Goal: Download file/media

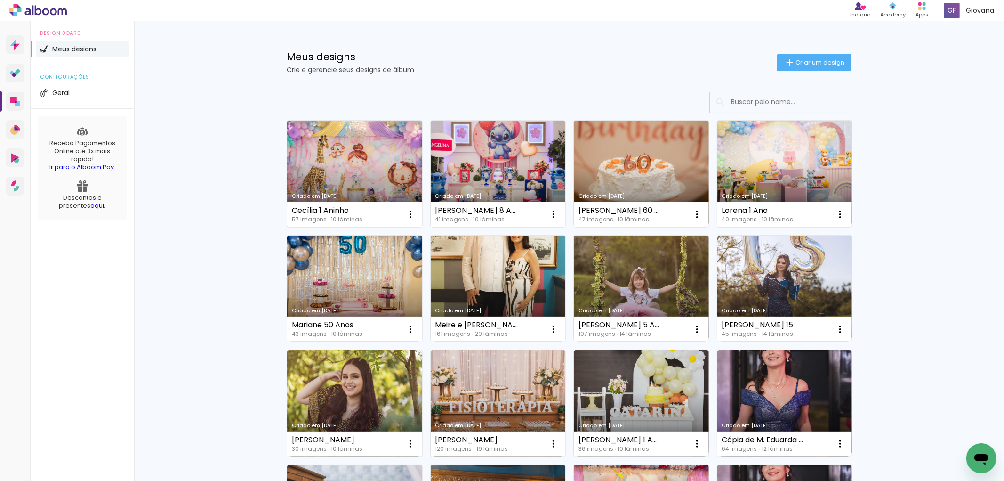
click at [346, 150] on link "Criado em [DATE]" at bounding box center [354, 174] width 135 height 106
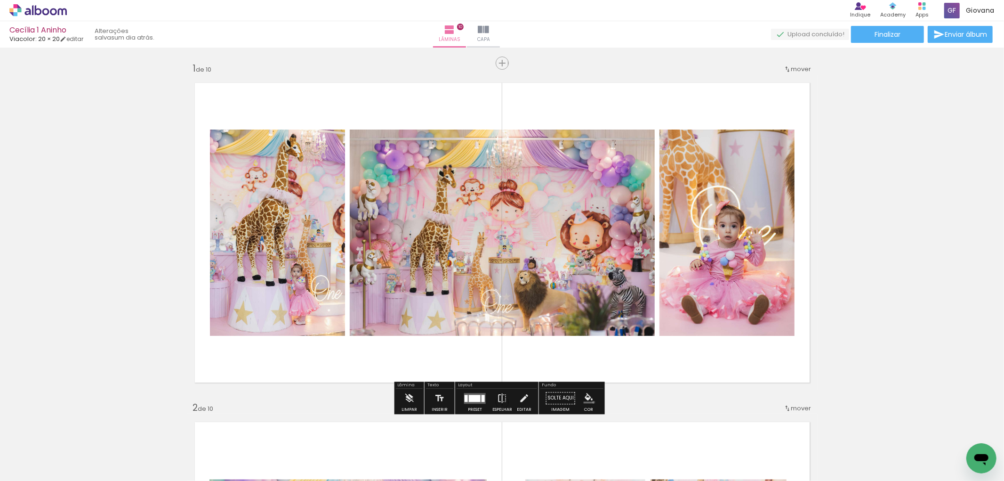
click at [591, 402] on iron-icon "color picker" at bounding box center [589, 398] width 10 height 10
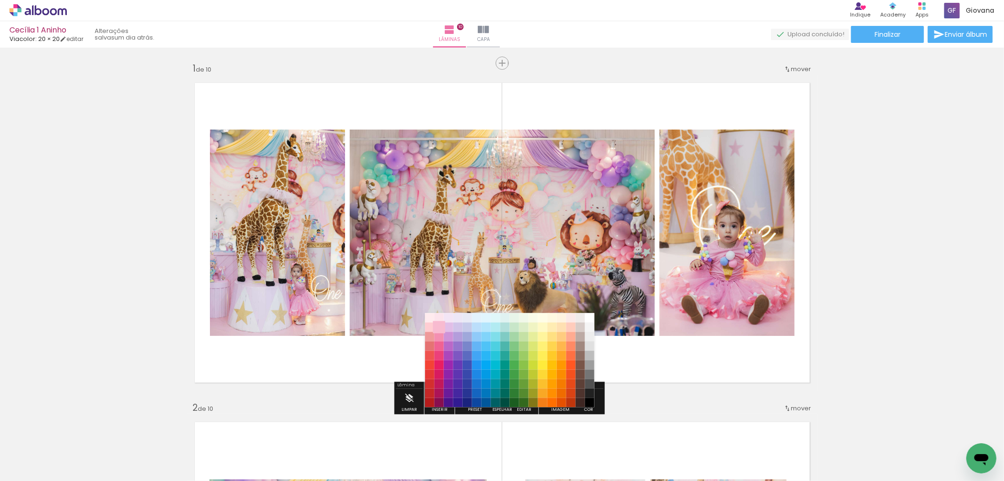
click at [439, 330] on paper-item "#f8bbd0" at bounding box center [439, 327] width 9 height 9
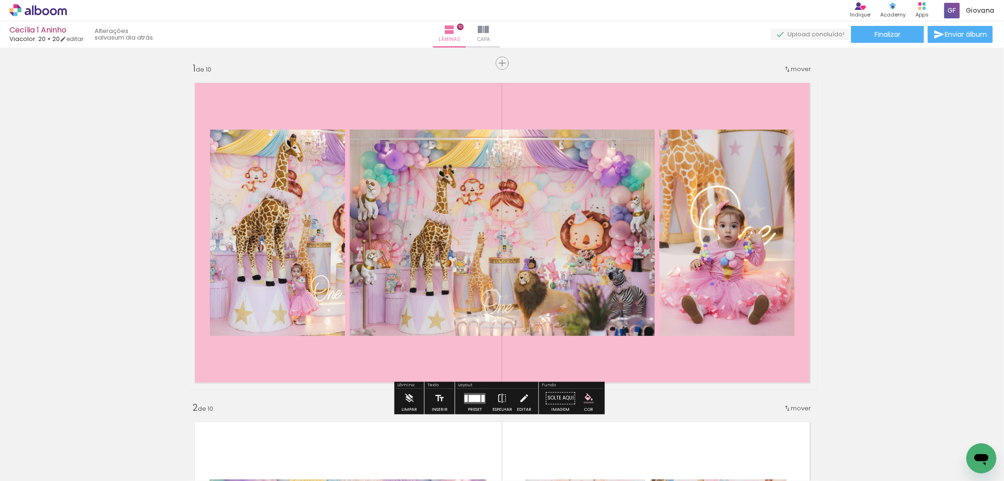
click at [587, 393] on iron-icon "color picker" at bounding box center [589, 398] width 10 height 10
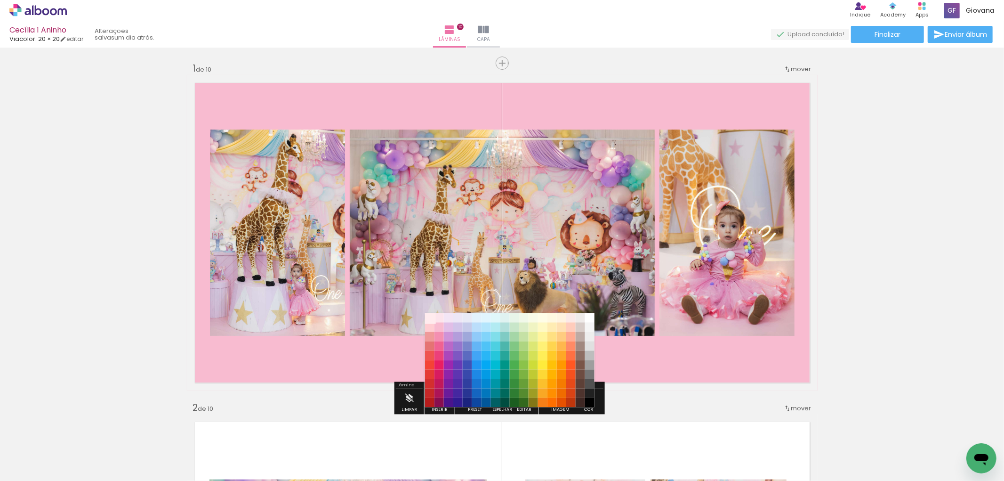
click at [430, 316] on paper-item "#ffebee" at bounding box center [429, 317] width 9 height 9
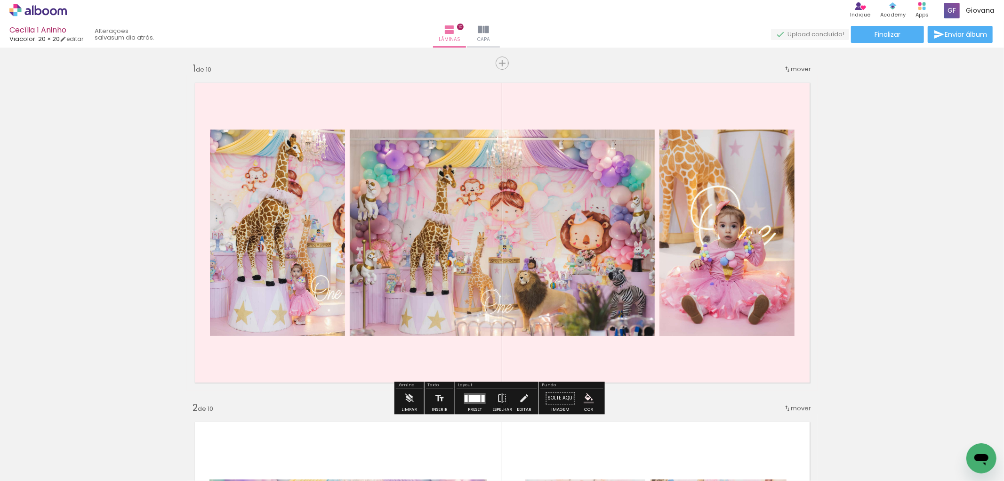
click at [586, 402] on iron-icon "color picker" at bounding box center [589, 398] width 10 height 10
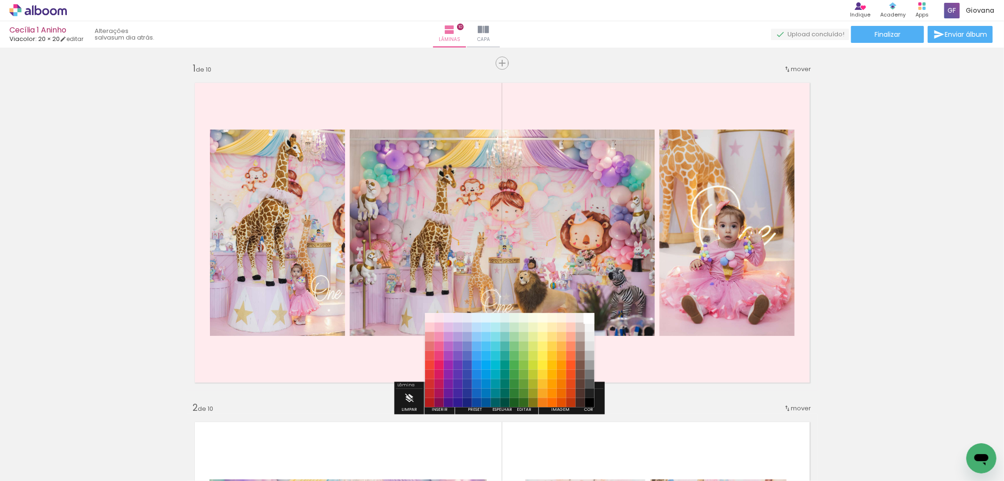
click at [589, 316] on paper-item "#ffffff" at bounding box center [589, 317] width 9 height 9
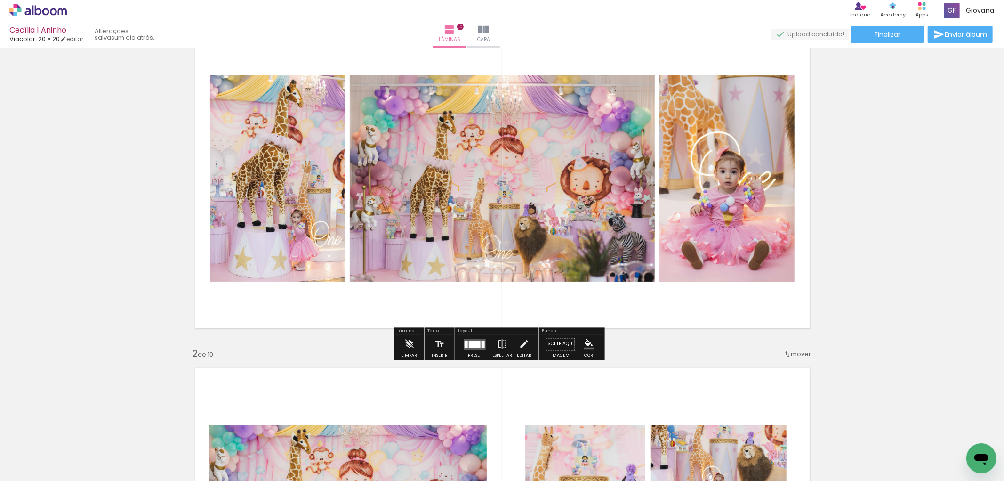
scroll to position [52, 0]
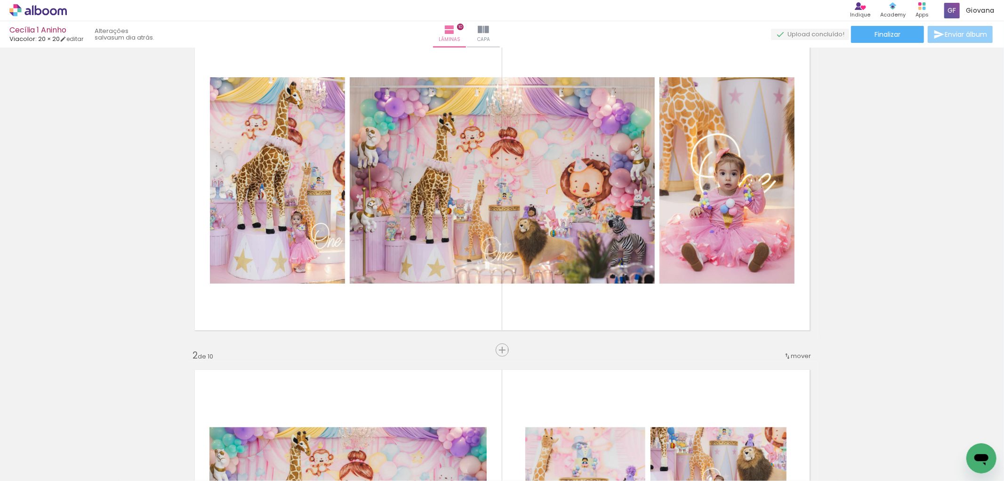
click at [958, 33] on span "Enviar álbum" at bounding box center [966, 34] width 42 height 7
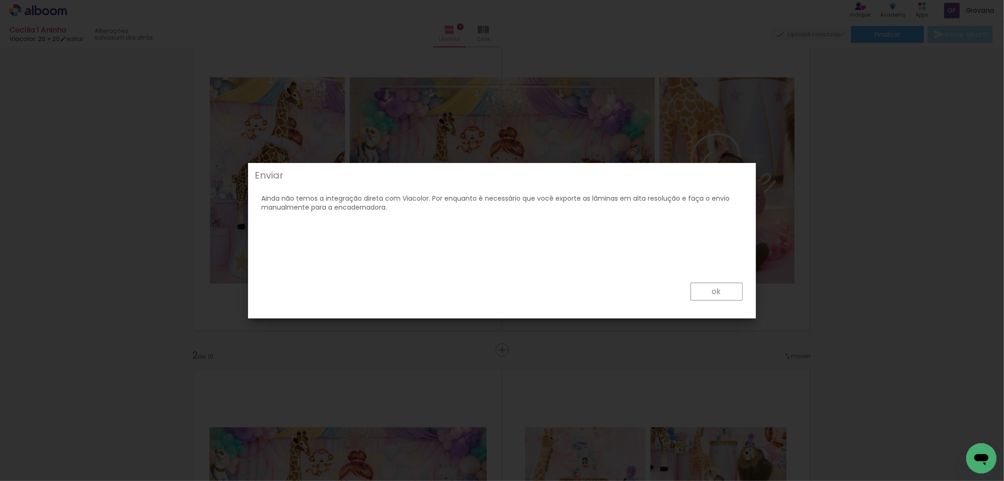
click at [0, 0] on slot "ok" at bounding box center [0, 0] width 0 height 0
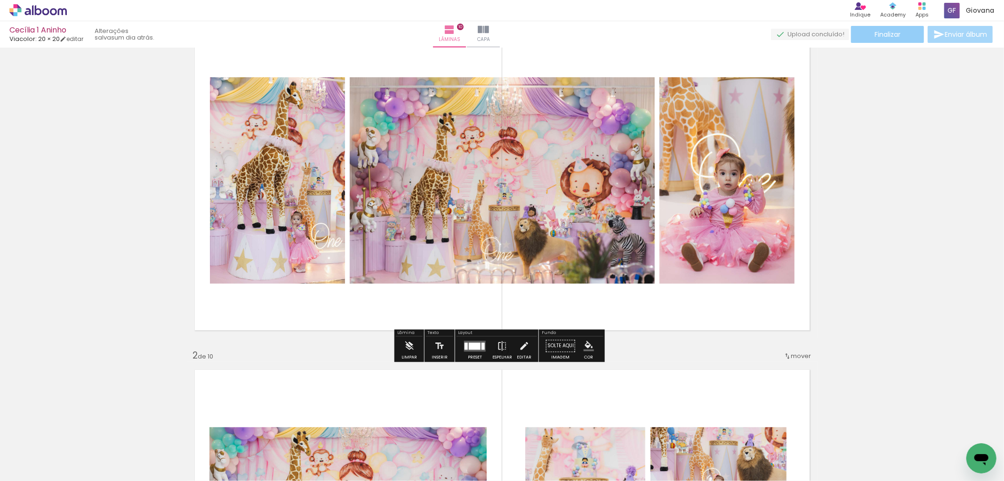
click at [897, 39] on paper-button "Finalizar" at bounding box center [887, 34] width 73 height 17
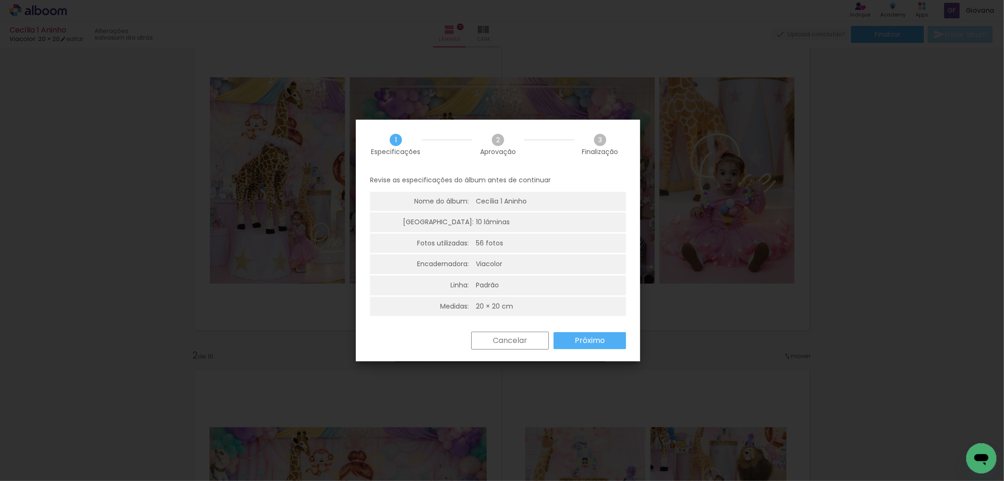
click at [0, 0] on slot "Próximo" at bounding box center [0, 0] width 0 height 0
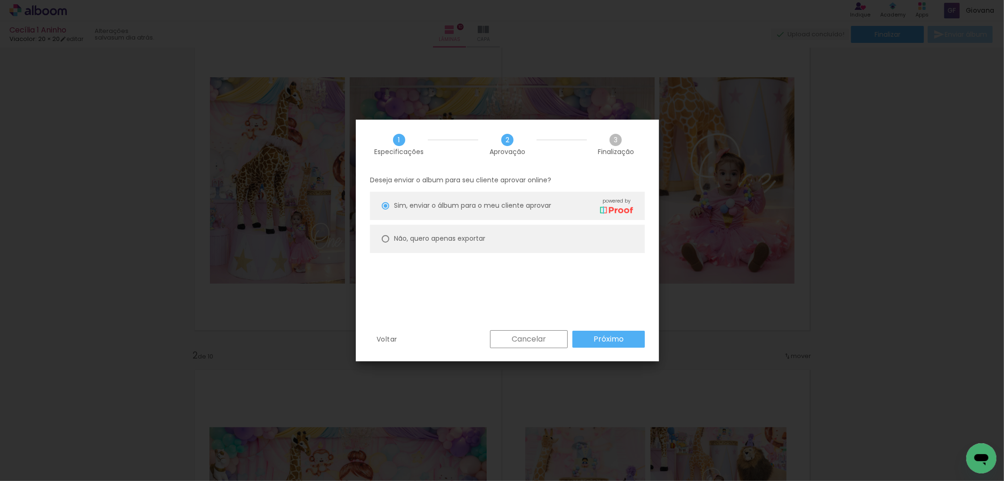
click at [0, 0] on paper-radio-button "Não, quero apenas exportar" at bounding box center [0, 0] width 0 height 0
type paper-radio-button "on"
click at [0, 0] on slot "Próximo" at bounding box center [0, 0] width 0 height 0
type input "Alta, 300 DPI"
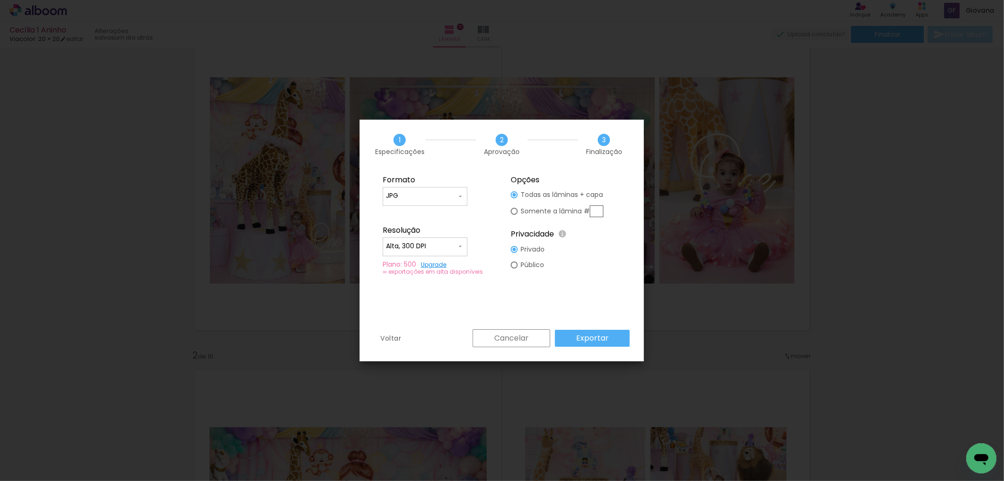
click at [0, 0] on slot "Exportar" at bounding box center [0, 0] width 0 height 0
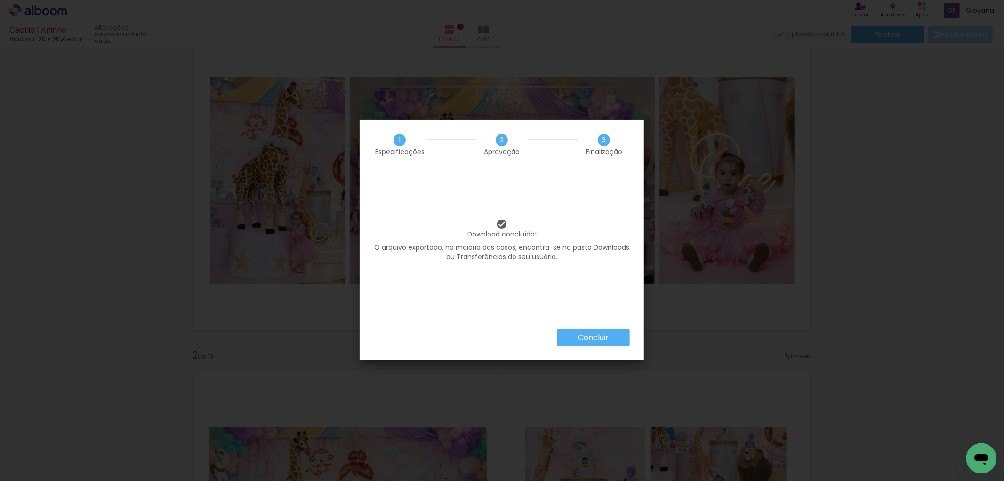
click at [0, 0] on slot "Concluir" at bounding box center [0, 0] width 0 height 0
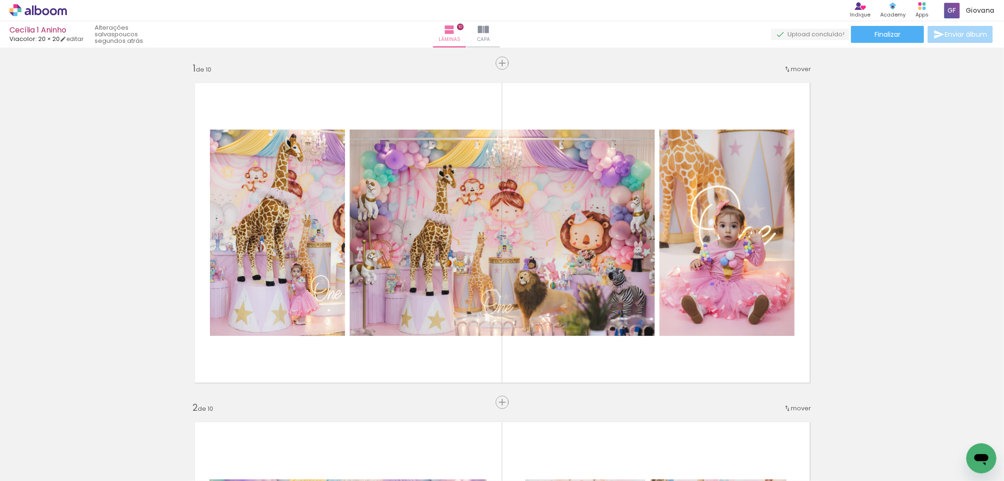
scroll to position [52, 0]
